Goal: Task Accomplishment & Management: Manage account settings

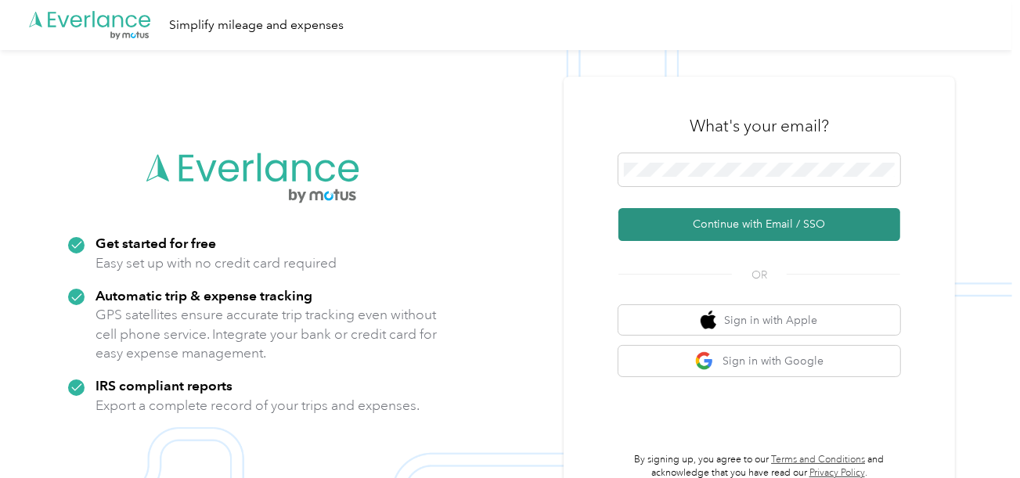
click at [708, 213] on button "Continue with Email / SSO" at bounding box center [759, 224] width 282 height 33
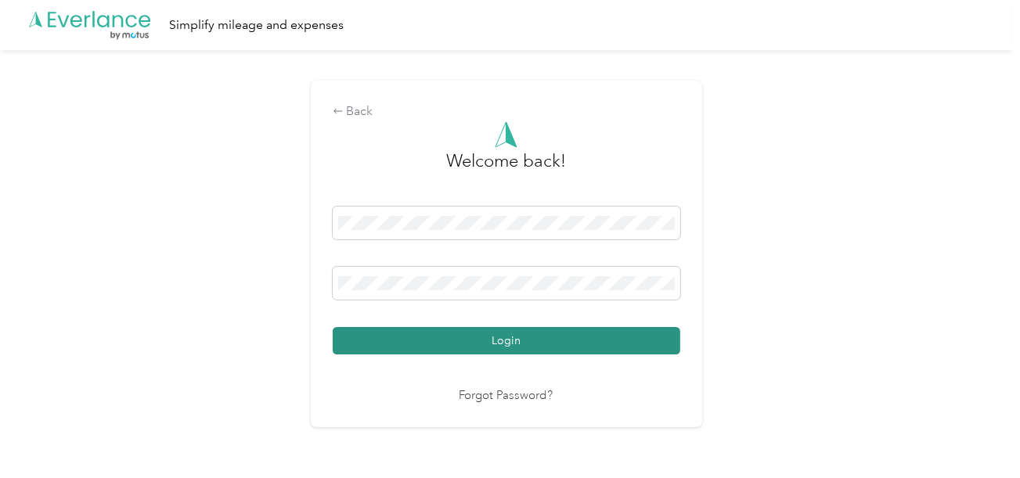
click at [459, 328] on div "Login" at bounding box center [507, 281] width 348 height 148
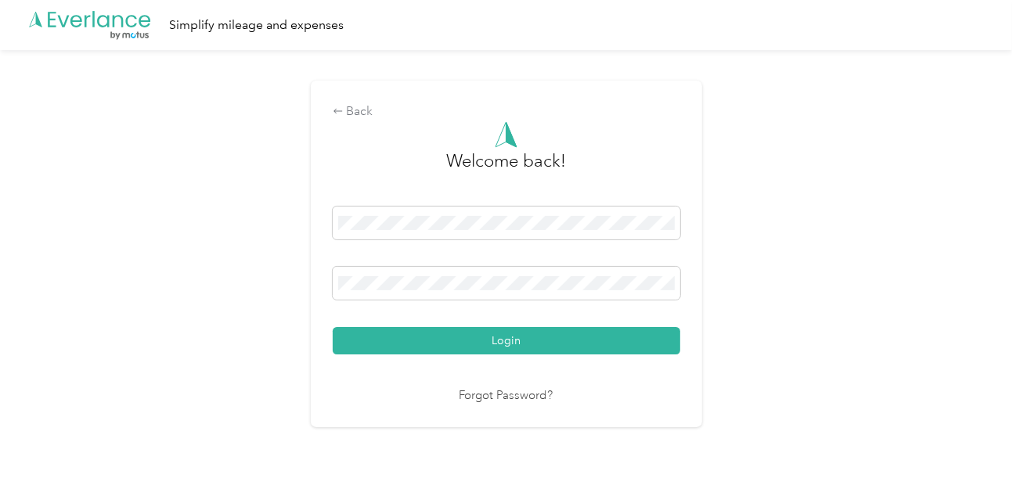
click at [632, 322] on div "Login" at bounding box center [507, 281] width 348 height 148
click at [793, 289] on div "Back Welcome back! Login Forgot Password?" at bounding box center [506, 260] width 1012 height 421
click at [554, 357] on div "Welcome back! Login Forgot Password?" at bounding box center [507, 263] width 348 height 284
click at [776, 316] on div "Back Welcome back! Login Forgot Password?" at bounding box center [506, 260] width 1012 height 421
click at [571, 345] on button "Login" at bounding box center [507, 340] width 348 height 27
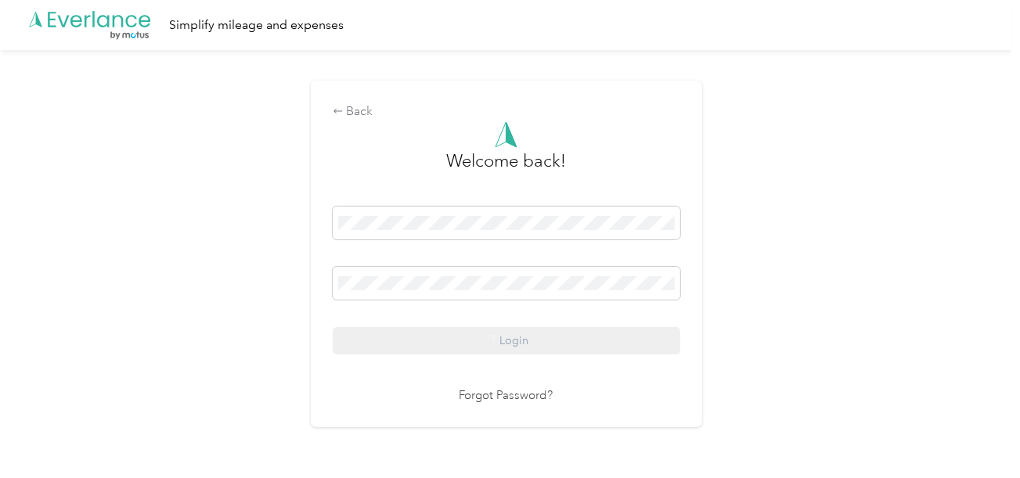
drag, startPoint x: 783, startPoint y: 317, endPoint x: 906, endPoint y: 317, distance: 122.9
click at [786, 317] on div "Back Welcome back! Login Forgot Password?" at bounding box center [506, 260] width 1012 height 421
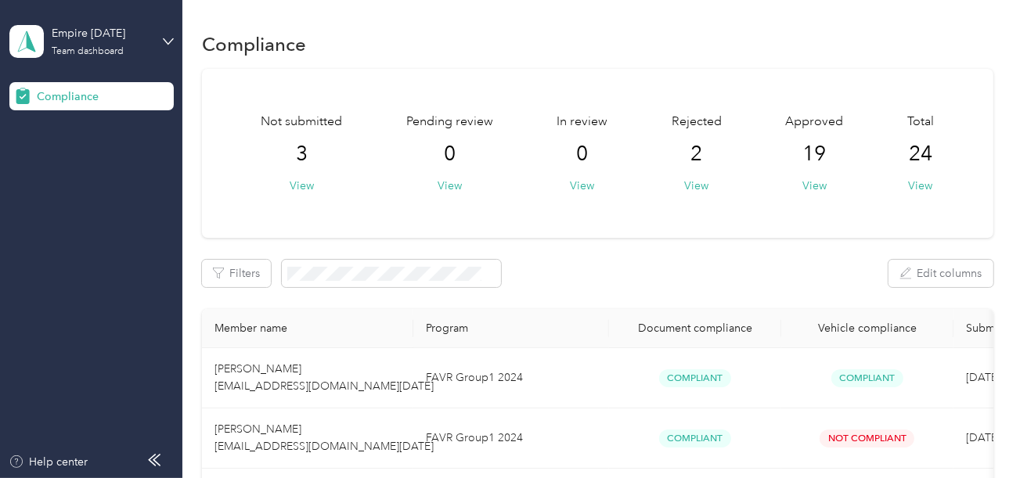
click at [70, 60] on div "Empire [DATE] Team dashboard" at bounding box center [91, 41] width 164 height 55
click at [84, 157] on div "Log out" at bounding box center [174, 163] width 308 height 27
